Goal: Task Accomplishment & Management: Manage account settings

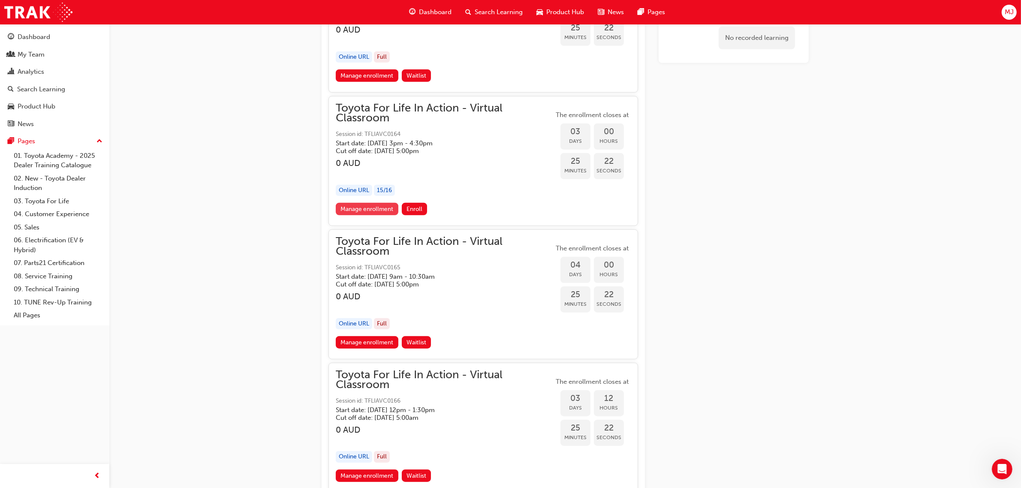
click at [375, 210] on link "Manage enrollment" at bounding box center [367, 209] width 63 height 12
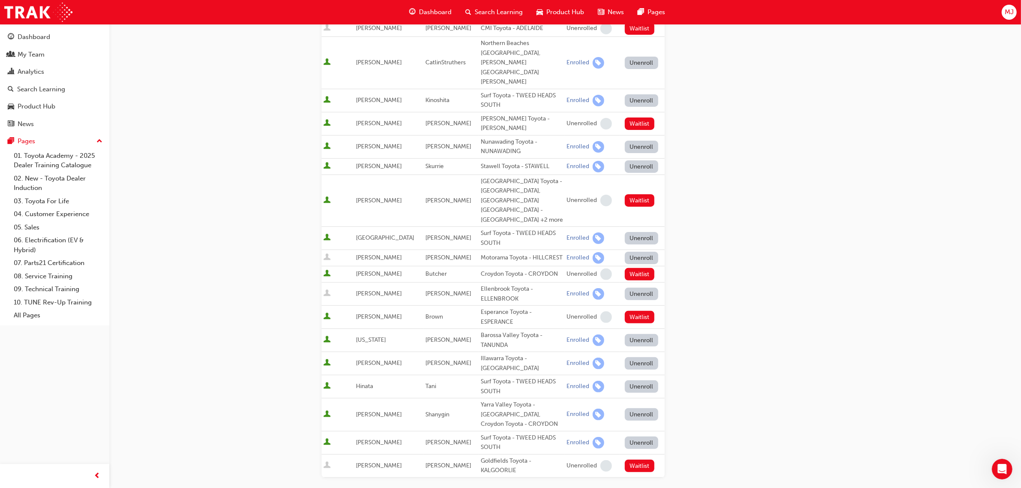
scroll to position [344, 0]
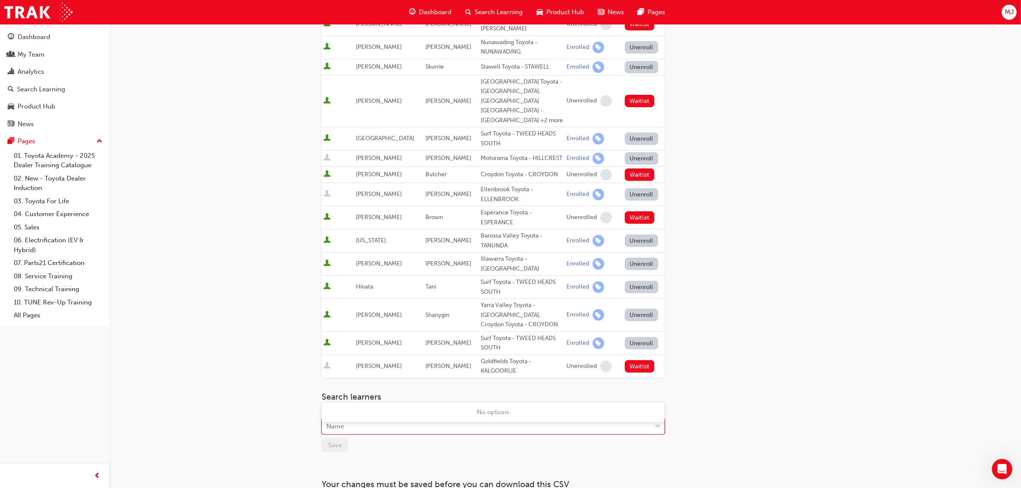
drag, startPoint x: 377, startPoint y: 384, endPoint x: 374, endPoint y: 392, distance: 8.8
click at [377, 419] on div "Name" at bounding box center [486, 426] width 329 height 15
type input "mand"
click at [339, 411] on span "[PERSON_NAME] - [PERSON_NAME] Motors - MORAYFIELD" at bounding box center [416, 412] width 178 height 8
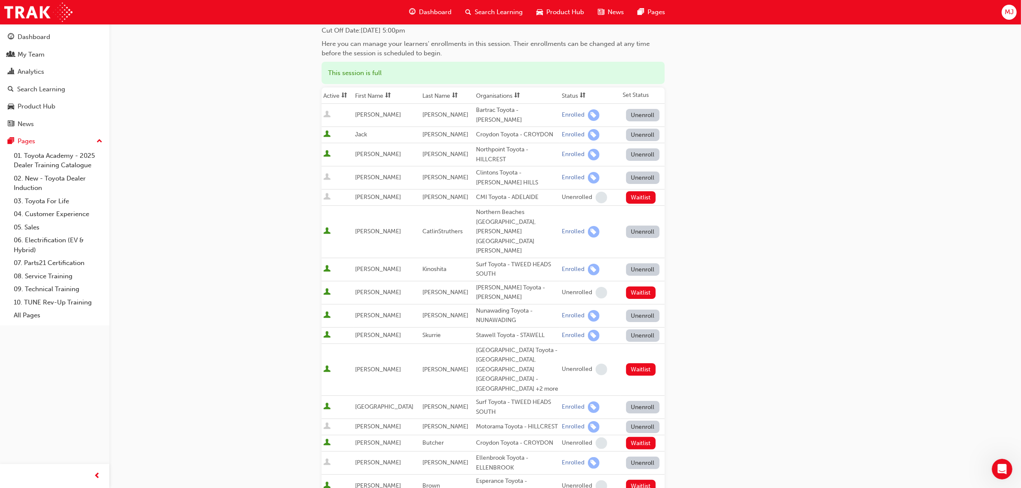
scroll to position [0, 0]
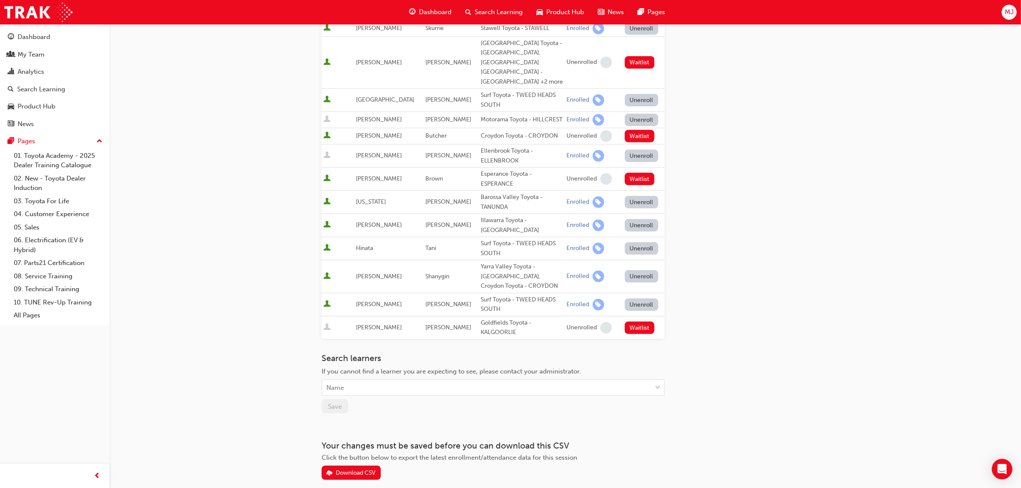
scroll to position [387, 0]
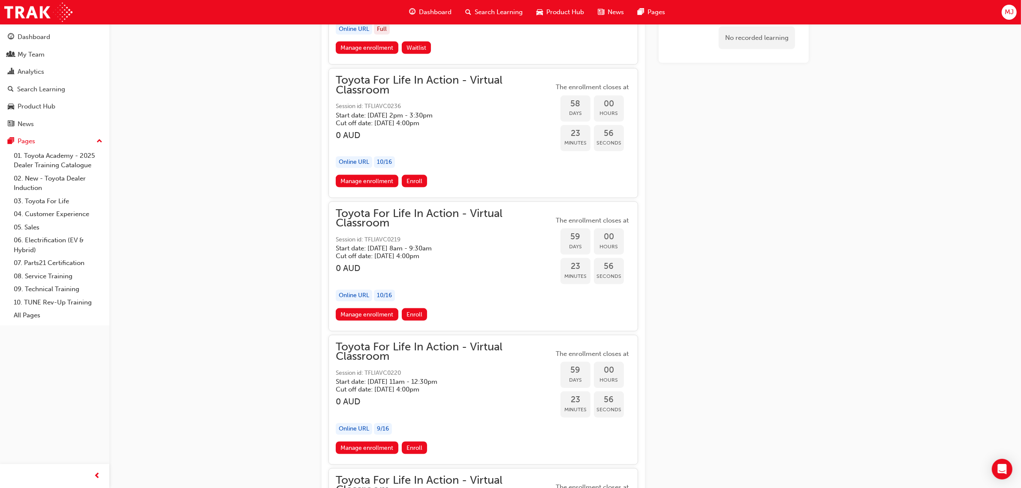
scroll to position [9581, 0]
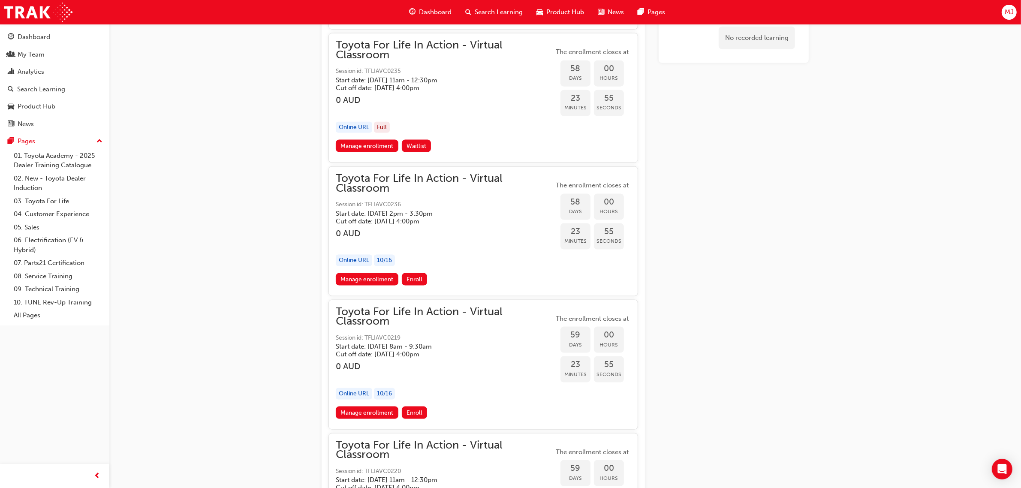
click at [424, 174] on span "Toyota For Life In Action - Virtual Classroom" at bounding box center [445, 183] width 218 height 19
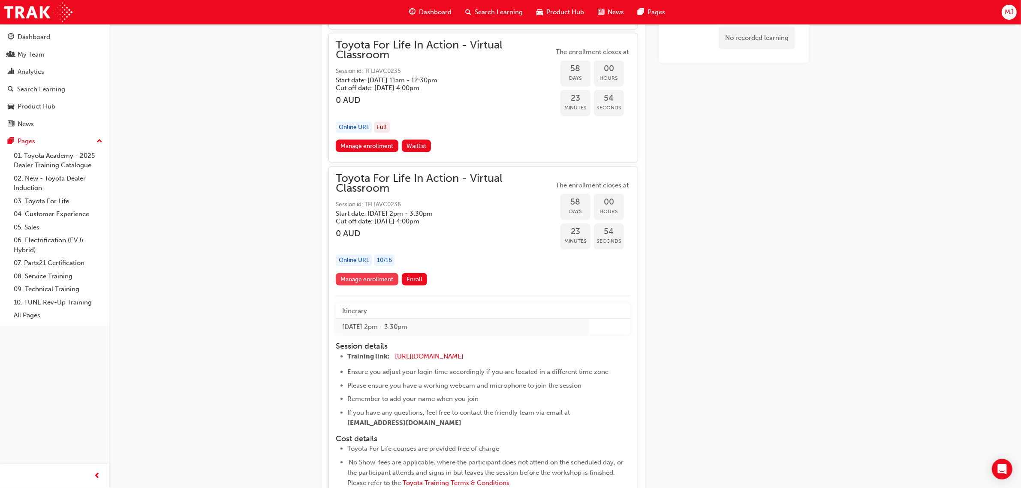
click at [353, 273] on link "Manage enrollment" at bounding box center [367, 279] width 63 height 12
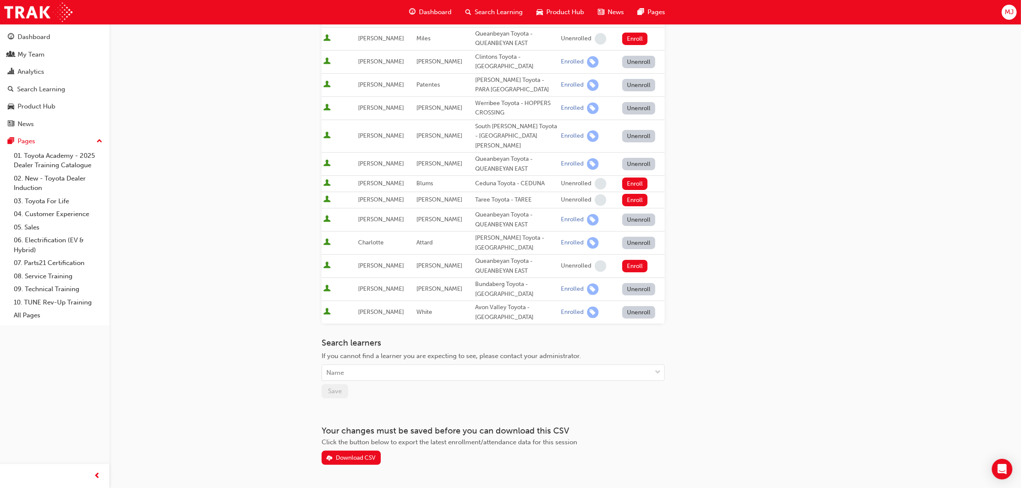
scroll to position [233, 0]
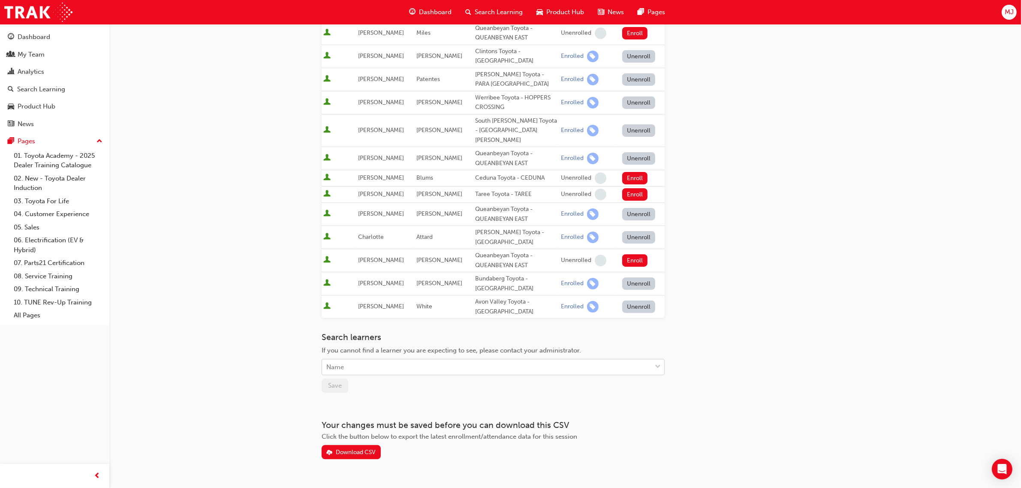
click at [548, 360] on div "Name" at bounding box center [486, 367] width 329 height 15
type input "mand"
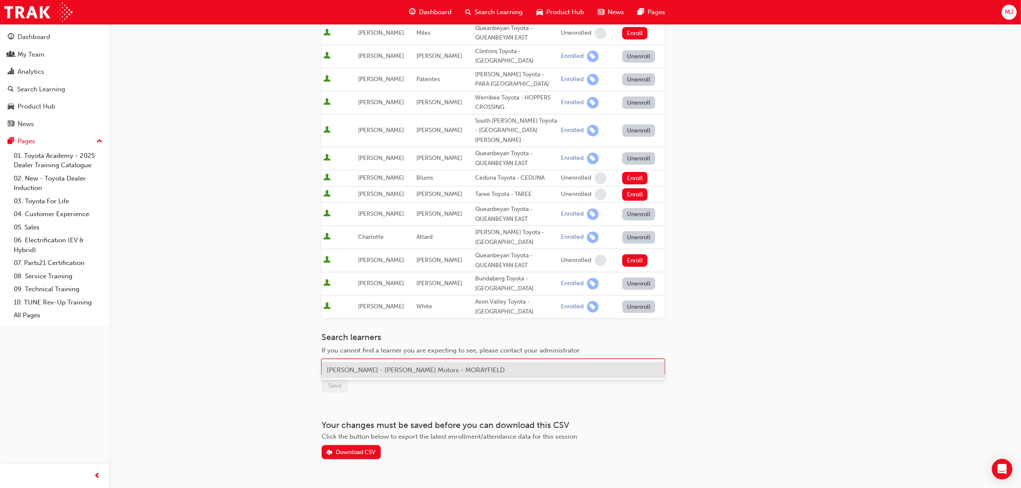
click at [402, 366] on span "[PERSON_NAME] - [PERSON_NAME] Motors - MORAYFIELD" at bounding box center [416, 370] width 178 height 8
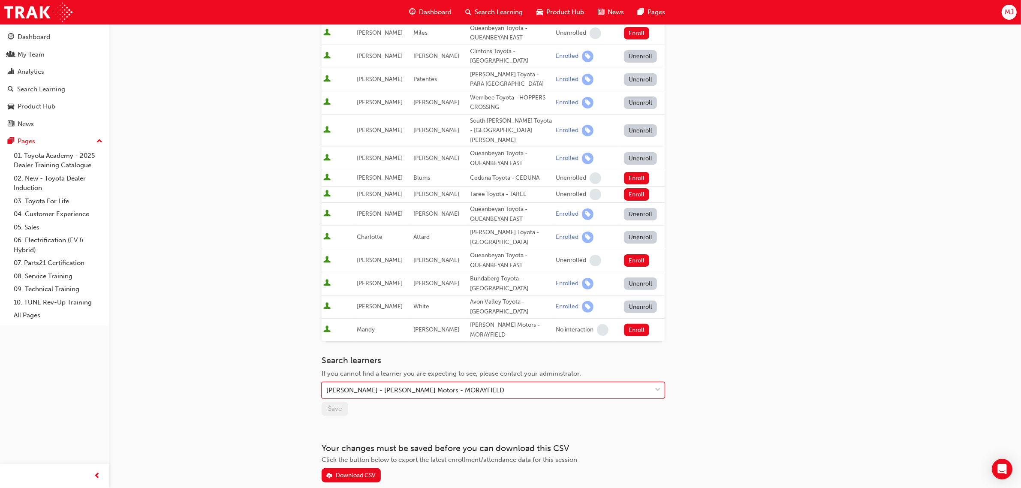
click at [287, 367] on div "Go to session detail page Manage enrollment for Toyota For Life In Action - Vir…" at bounding box center [510, 149] width 1021 height 764
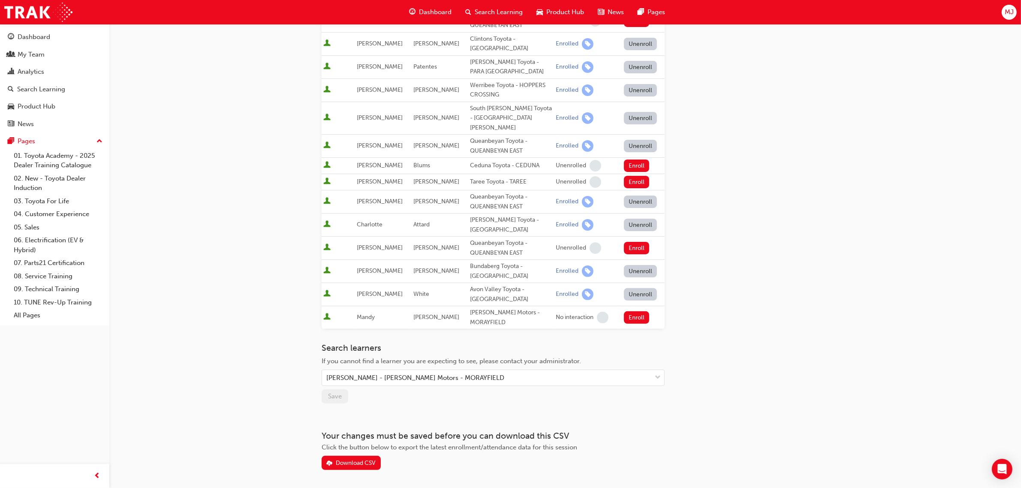
scroll to position [257, 0]
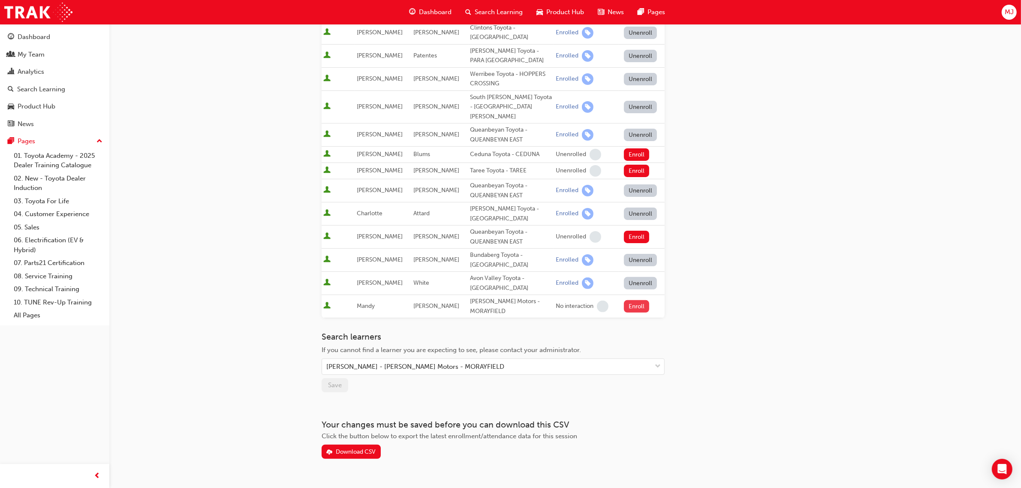
click at [637, 300] on button "Enroll" at bounding box center [637, 306] width 26 height 12
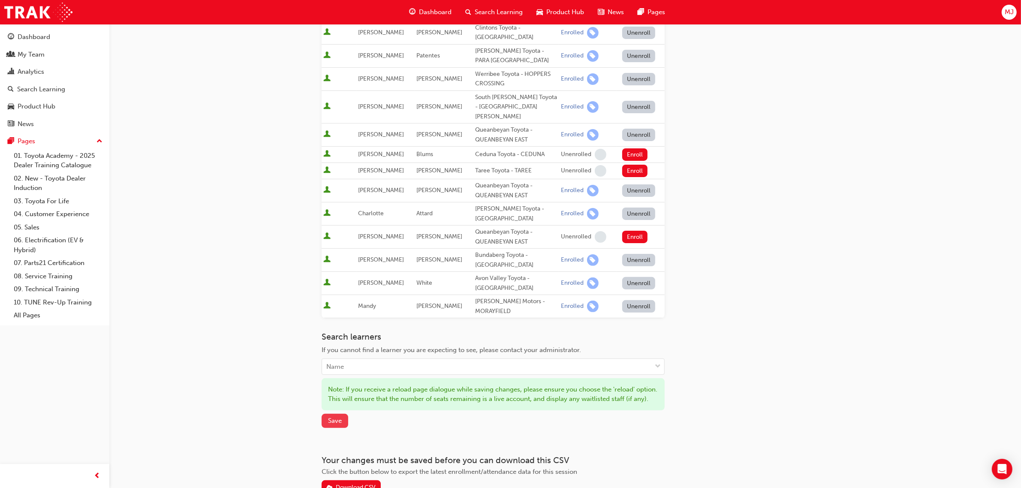
click at [342, 414] on button "Save" at bounding box center [335, 421] width 27 height 14
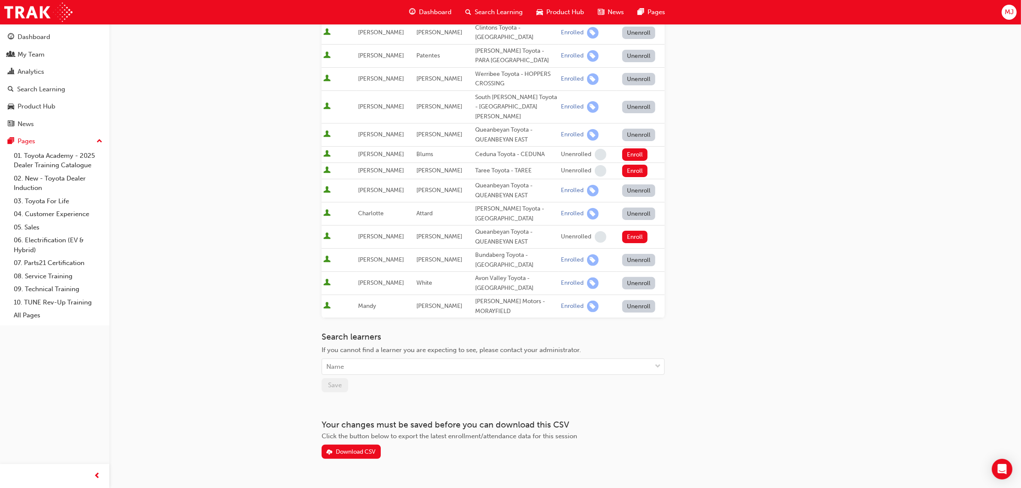
click at [812, 62] on div "Go to session detail page Manage enrollment for Toyota For Life In Action - Vir…" at bounding box center [565, 127] width 515 height 719
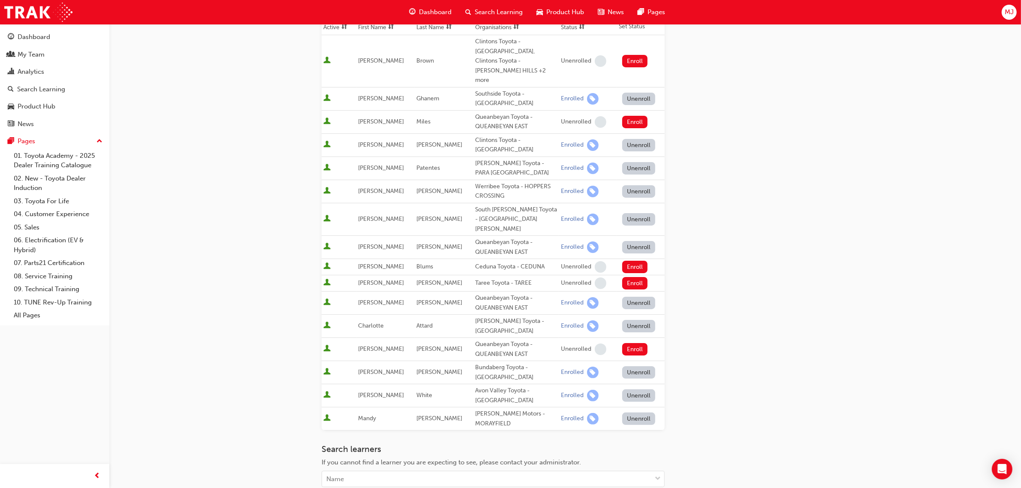
scroll to position [0, 0]
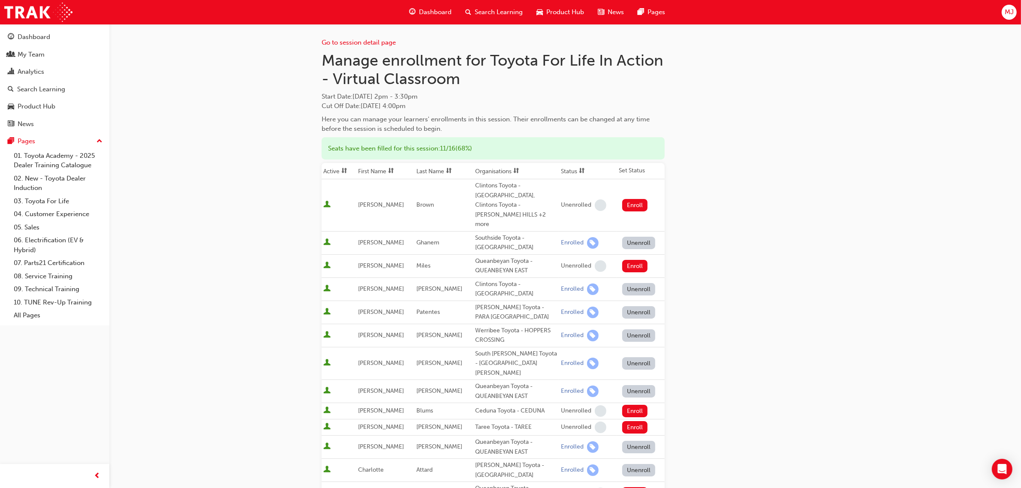
click at [816, 163] on div "Go to session detail page Manage enrollment for Toyota For Life In Action - Vir…" at bounding box center [565, 383] width 515 height 719
drag, startPoint x: 39, startPoint y: 29, endPoint x: 67, endPoint y: 28, distance: 27.9
click at [39, 29] on link "Dashboard" at bounding box center [54, 37] width 103 height 16
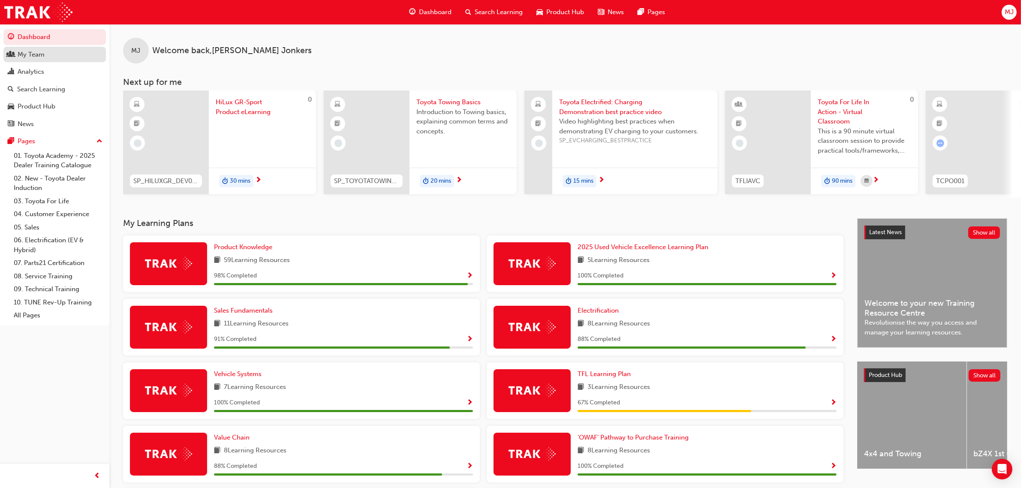
click at [20, 54] on div "My Team" at bounding box center [31, 55] width 27 height 10
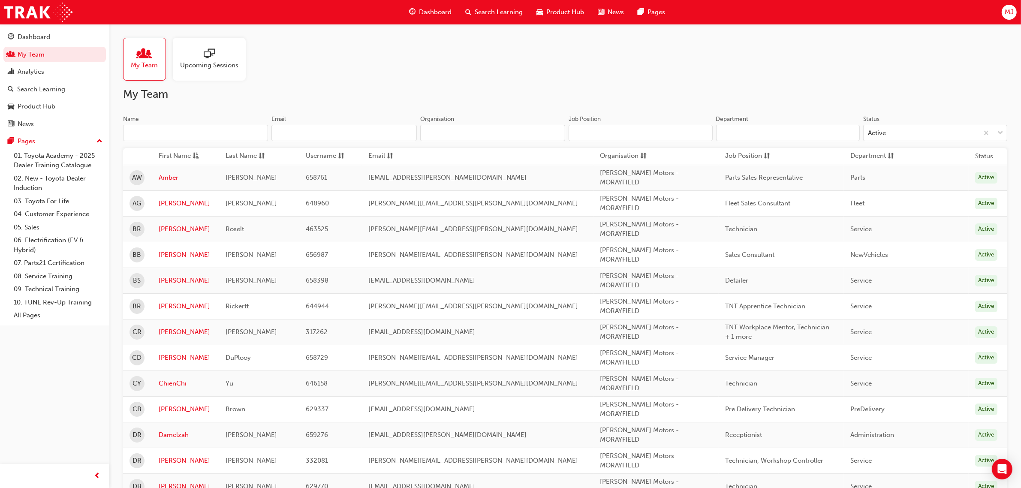
click at [200, 135] on input "Name" at bounding box center [195, 133] width 145 height 16
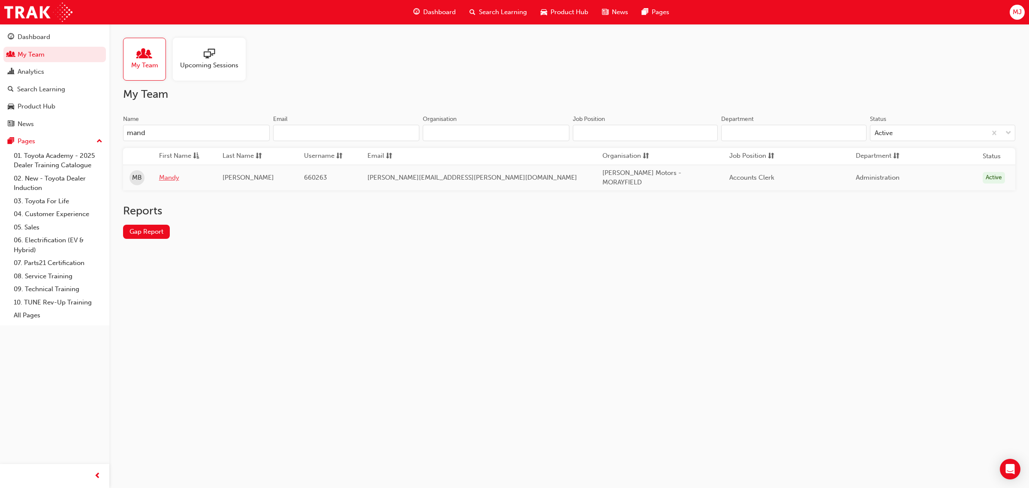
type input "mand"
click at [174, 176] on link "Mandy" at bounding box center [184, 178] width 51 height 10
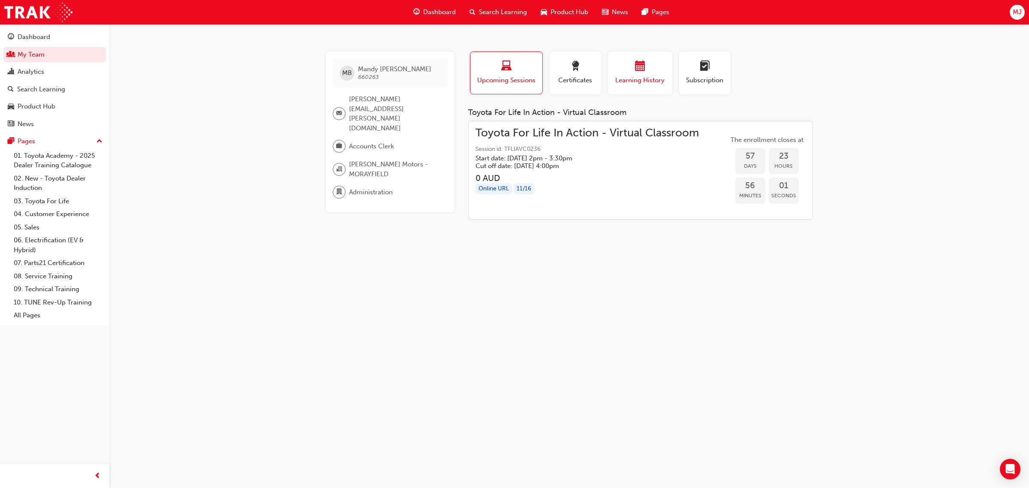
click at [646, 69] on div "button" at bounding box center [640, 67] width 51 height 13
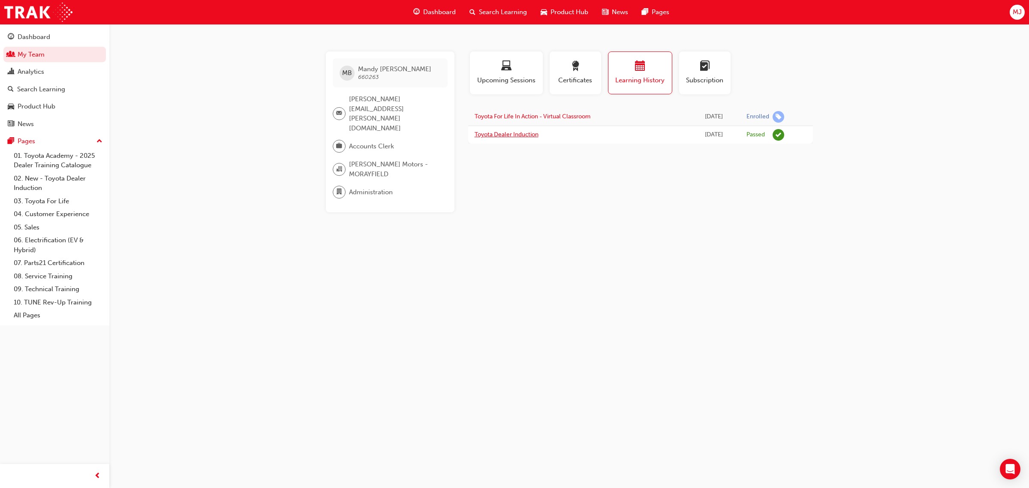
click at [513, 136] on link "Toyota Dealer Induction" at bounding box center [507, 134] width 64 height 7
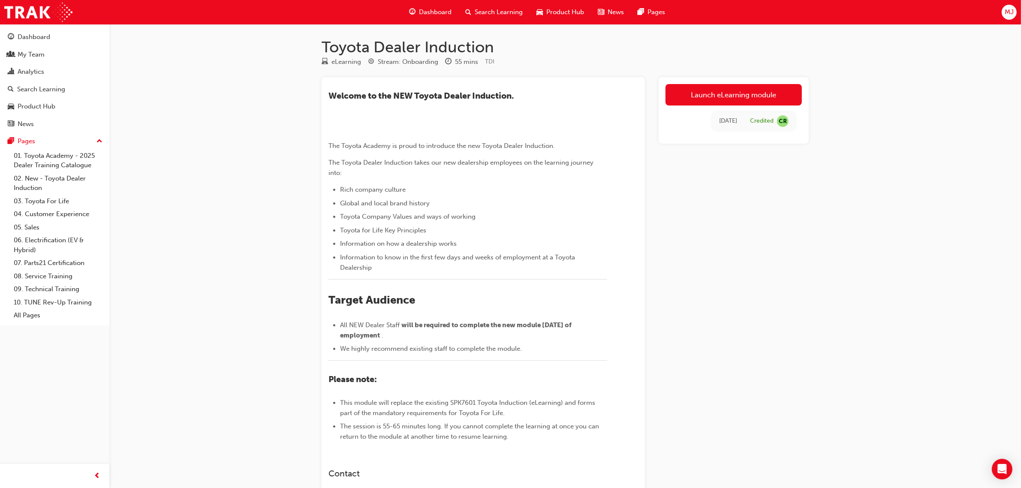
click at [483, 12] on span "Search Learning" at bounding box center [499, 12] width 48 height 10
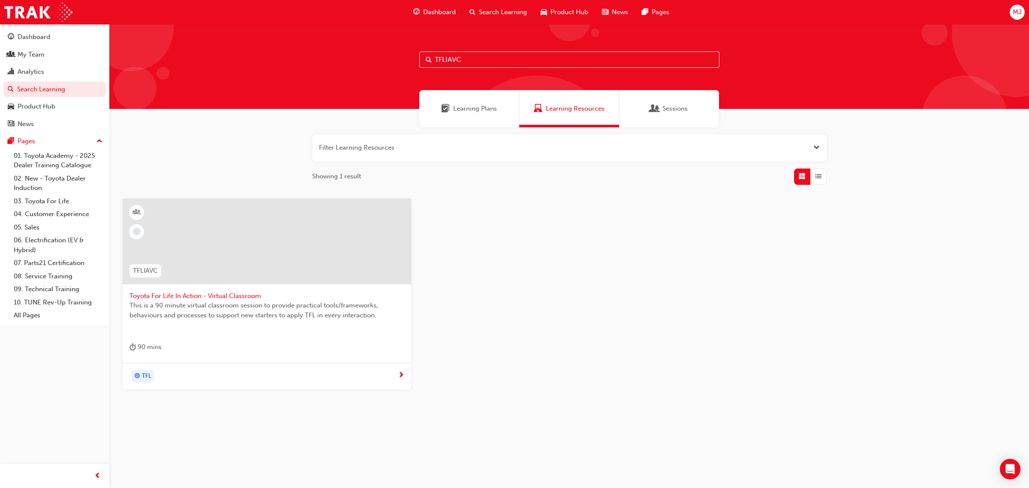
drag, startPoint x: 487, startPoint y: 57, endPoint x: 124, endPoint y: 97, distance: 365.5
click at [130, 100] on div "TFLIAVC Learning Plans Learning Resources Sessions Filter Learning Resources Sh…" at bounding box center [569, 237] width 920 height 427
type input "SPK7601"
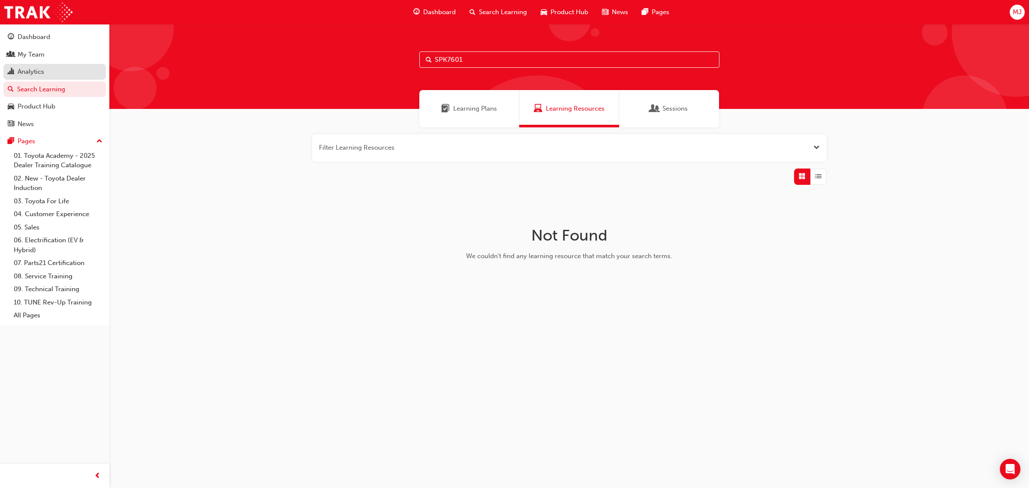
drag, startPoint x: 195, startPoint y: 64, endPoint x: 84, endPoint y: 67, distance: 111.1
click at [100, 71] on div "Dashboard My Team Analytics Search Learning Product Hub News Pages Pages 01. To…" at bounding box center [514, 244] width 1029 height 488
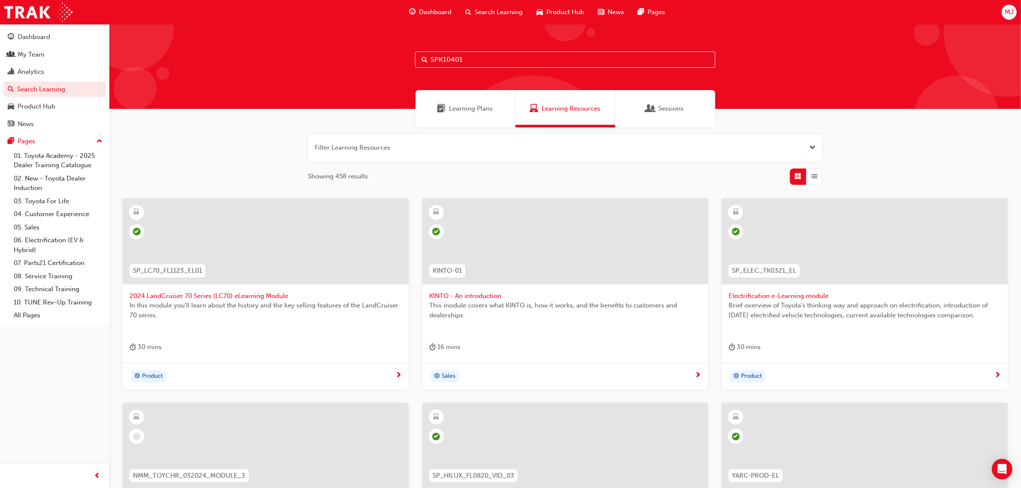
type input "SPK10401"
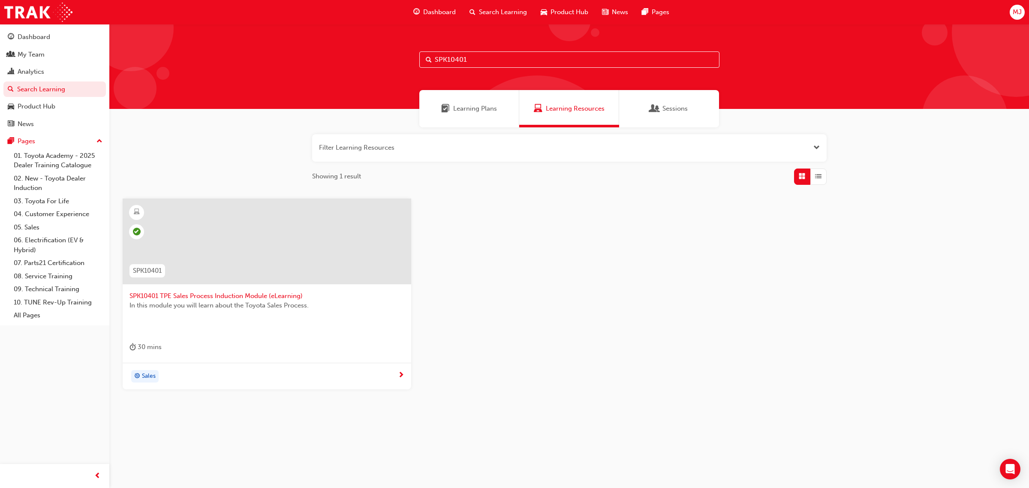
drag, startPoint x: 236, startPoint y: 91, endPoint x: 236, endPoint y: 97, distance: 5.1
click at [236, 97] on div "Learning Plans Learning Resources Sessions" at bounding box center [569, 108] width 920 height 37
click at [296, 299] on span "SPK10401 TPE Sales Process Induction Module (eLearning)" at bounding box center [267, 296] width 275 height 10
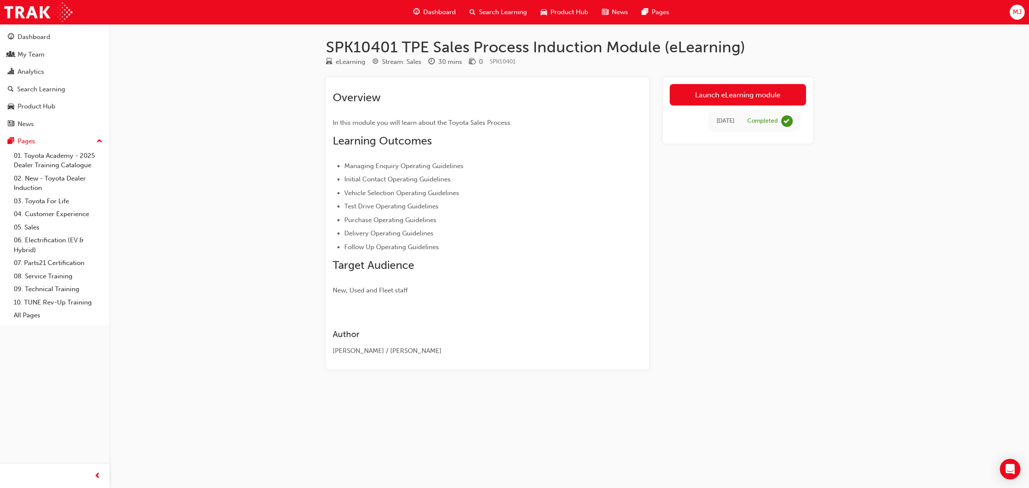
click at [262, 184] on div "SPK10401 TPE Sales Process Induction Module (eLearning) eLearning Stream: Sales…" at bounding box center [514, 244] width 1029 height 488
click at [485, 9] on span "Search Learning" at bounding box center [503, 12] width 48 height 10
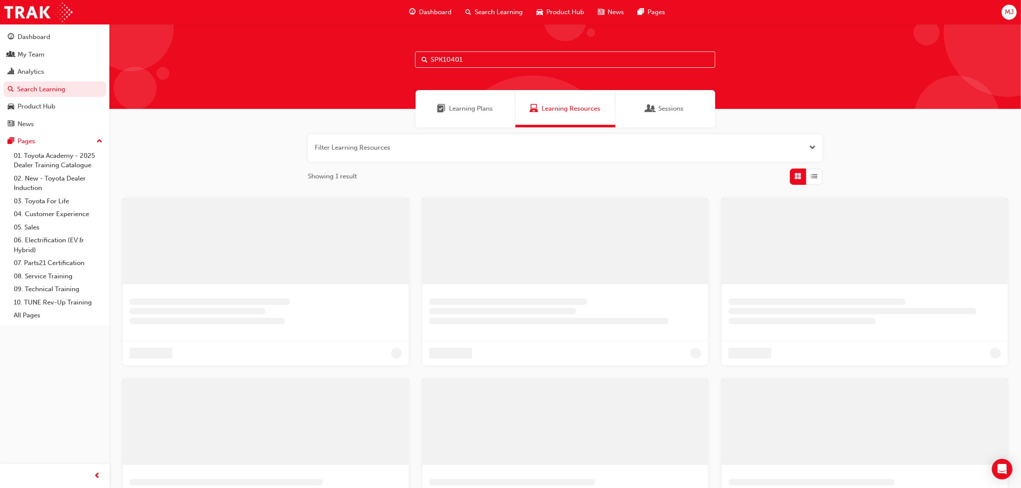
click at [468, 63] on input "SPK10401" at bounding box center [565, 59] width 300 height 16
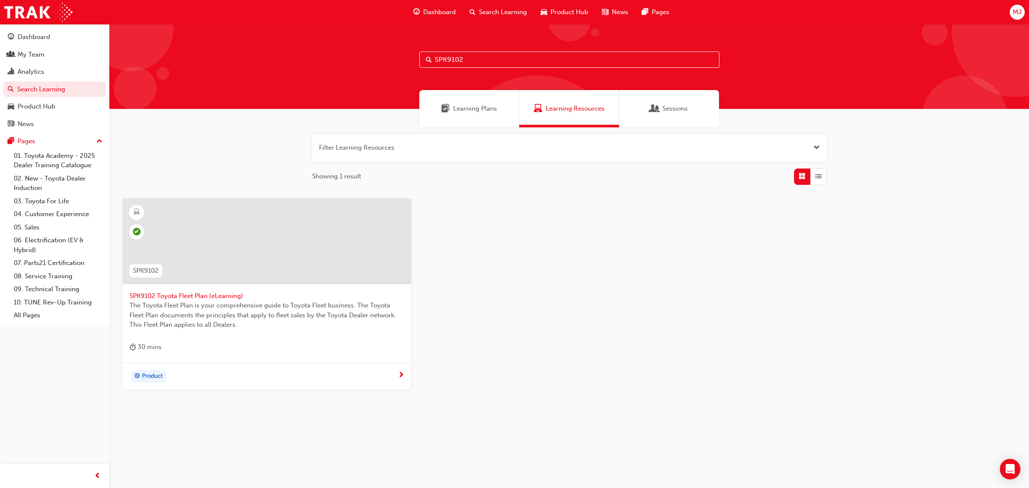
click at [534, 60] on input "SPK9102" at bounding box center [570, 59] width 300 height 16
type input "SPK9103"
